Goal: Navigation & Orientation: Find specific page/section

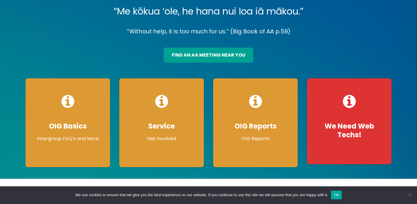
scroll to position [45, 0]
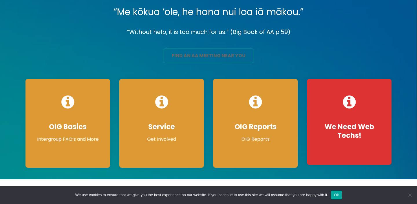
click at [208, 59] on link "find an aa meeting near you" at bounding box center [209, 55] width 90 height 15
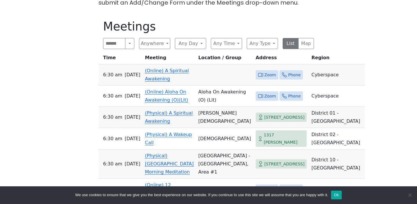
scroll to position [196, 0]
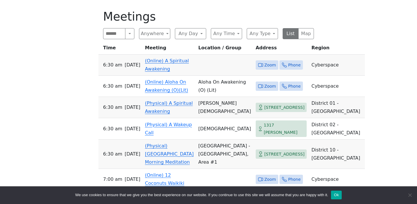
click at [258, 67] on icon at bounding box center [260, 64] width 5 height 5
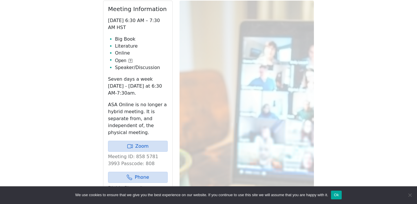
scroll to position [238, 0]
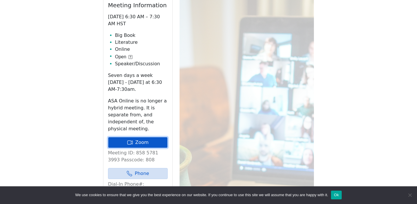
click at [146, 148] on link "Zoom" at bounding box center [138, 142] width 60 height 11
